Goal: Task Accomplishment & Management: Manage account settings

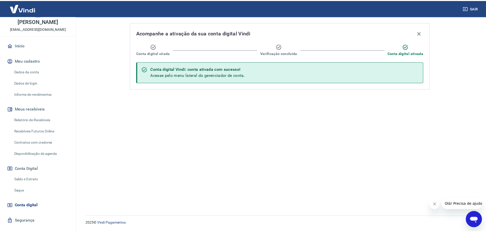
scroll to position [34, 0]
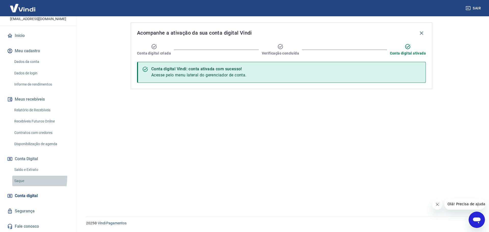
click at [19, 178] on link "Saque" at bounding box center [41, 181] width 58 height 10
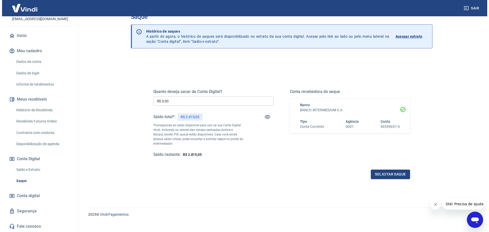
scroll to position [20, 0]
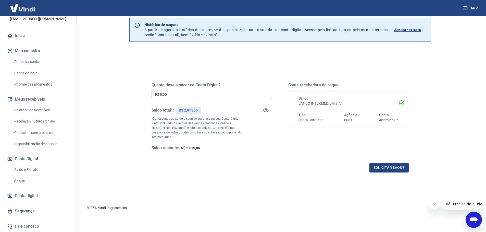
click at [180, 96] on input "R$ 0,00" at bounding box center [211, 94] width 120 height 9
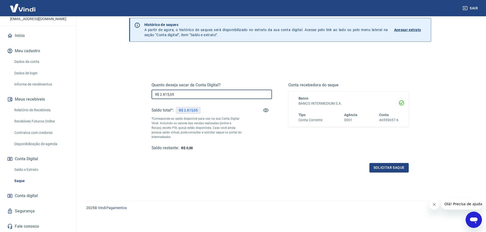
type input "R$ 2.815,05"
click at [224, 124] on p "*Corresponde ao saldo disponível para uso na sua Conta Digital Vindi. Incluindo…" at bounding box center [196, 127] width 90 height 23
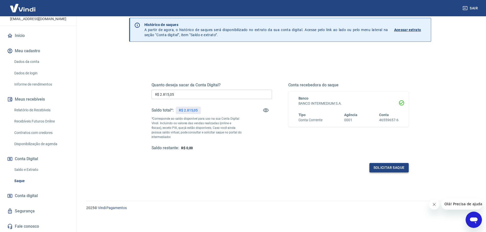
click at [394, 167] on button "Solicitar saque" at bounding box center [388, 167] width 39 height 9
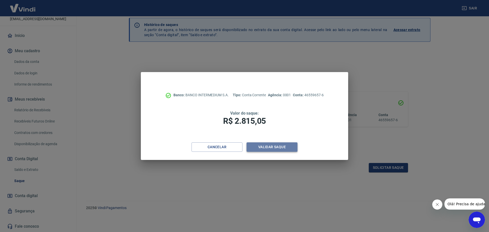
click at [292, 145] on button "Validar saque" at bounding box center [272, 146] width 51 height 9
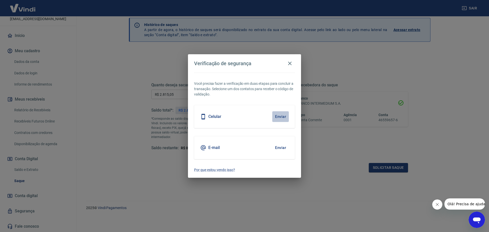
click at [286, 114] on button "Enviar" at bounding box center [280, 116] width 17 height 11
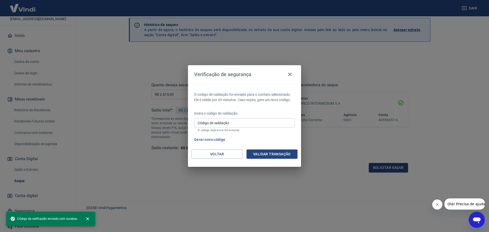
click at [236, 121] on input "Código de validação" at bounding box center [244, 122] width 101 height 9
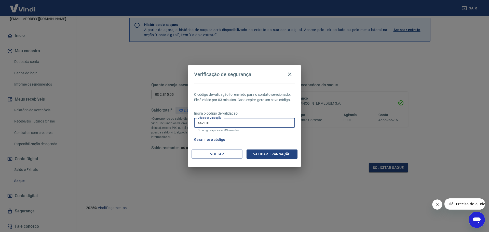
type input "442101"
click at [271, 154] on button "Validar transação" at bounding box center [272, 154] width 51 height 9
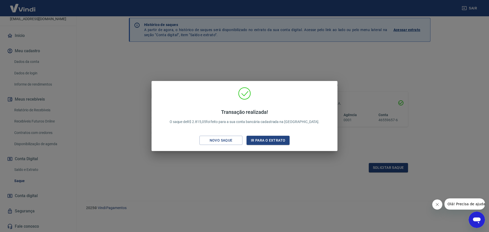
click at [381, 93] on div "Transação realizada! O saque de R$ 2.815,05 foi feito para a sua conta bancária…" at bounding box center [244, 116] width 489 height 232
